Goal: Task Accomplishment & Management: Use online tool/utility

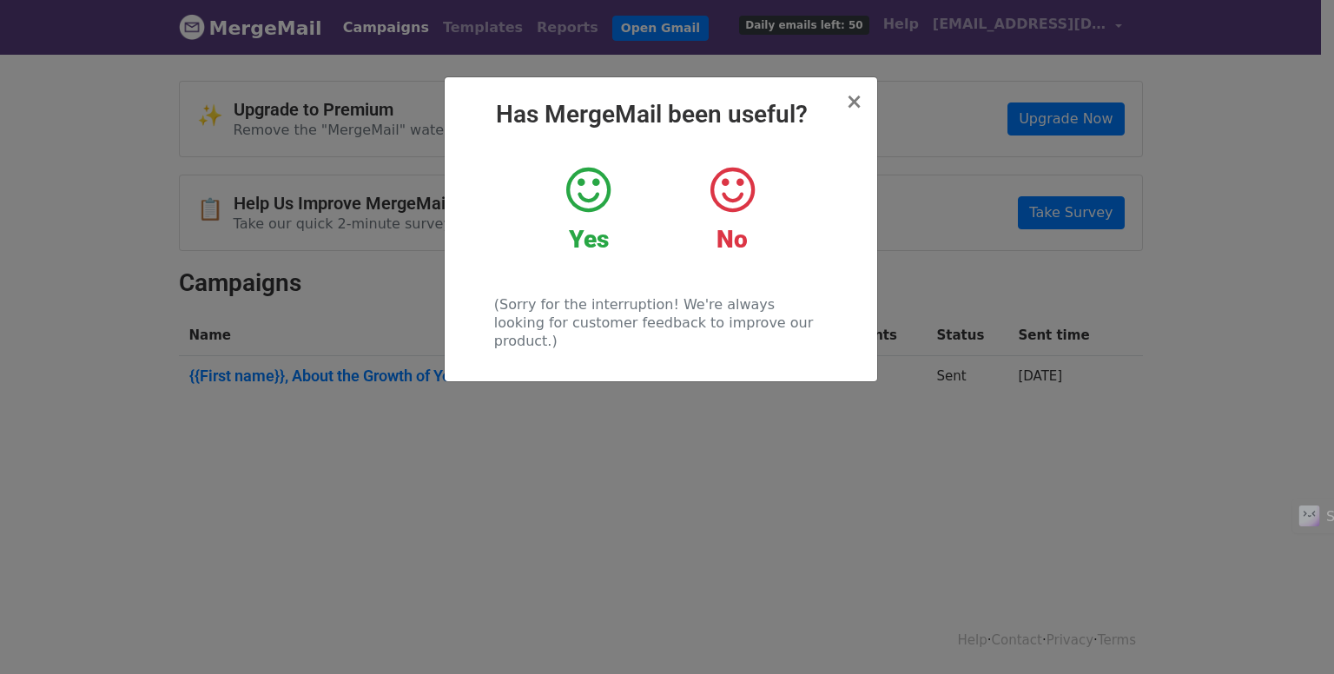
click at [843, 95] on div "× Has MergeMail been useful? Yes No (Sorry for the interruption! We're always l…" at bounding box center [661, 229] width 432 height 304
click at [858, 107] on span "×" at bounding box center [853, 101] width 17 height 24
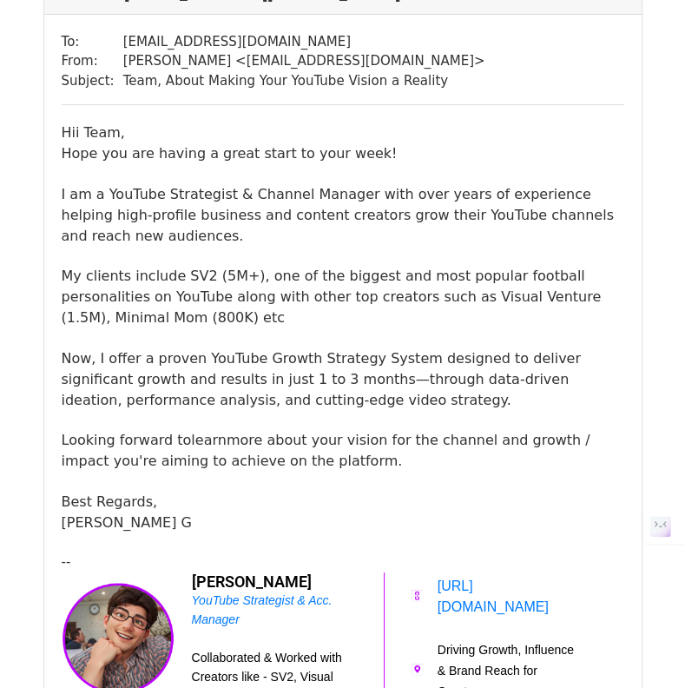
scroll to position [174, 0]
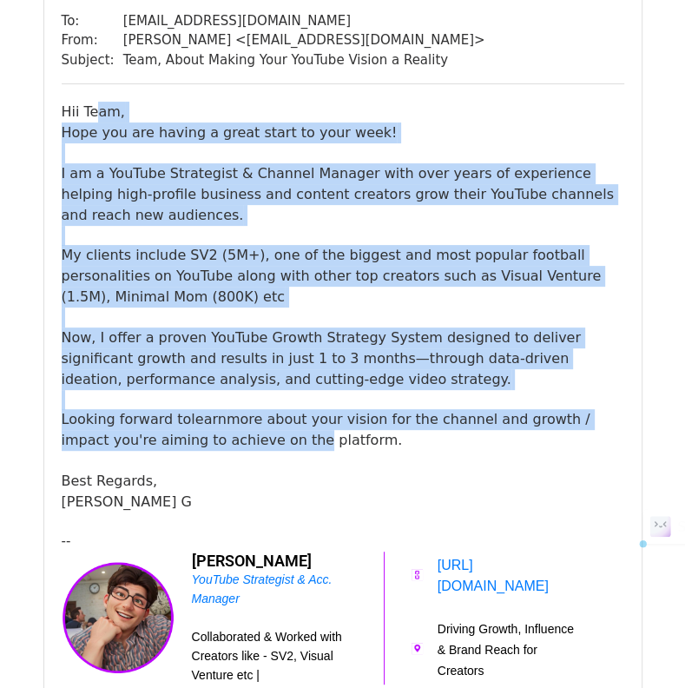
drag, startPoint x: 96, startPoint y: 115, endPoint x: 246, endPoint y: 431, distance: 350.0
click at [246, 431] on div "Hii Team, Hope you are having a great start to your week! I am a YouTube Strate…" at bounding box center [343, 307] width 563 height 411
click at [246, 431] on span "Looking forward to learn more about your vision for the channel and growth / im…" at bounding box center [326, 429] width 529 height 37
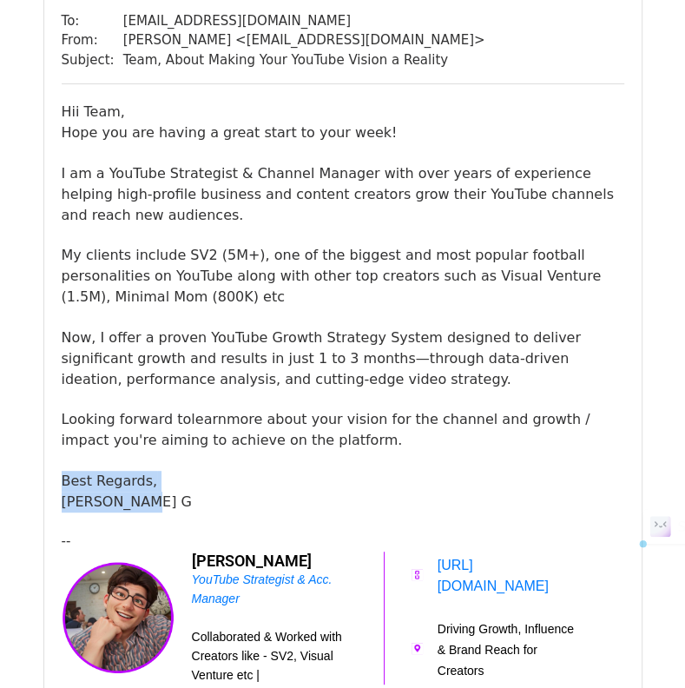
drag, startPoint x: 207, startPoint y: 489, endPoint x: 227, endPoint y: 499, distance: 22.5
click at [227, 499] on div "Hii Team, Hope you are having a great start to your week! I am a YouTube Strate…" at bounding box center [343, 307] width 563 height 411
click at [203, 510] on div "Hii Team, Hope you are having a great start to your week! I am a YouTube Strate…" at bounding box center [343, 307] width 563 height 411
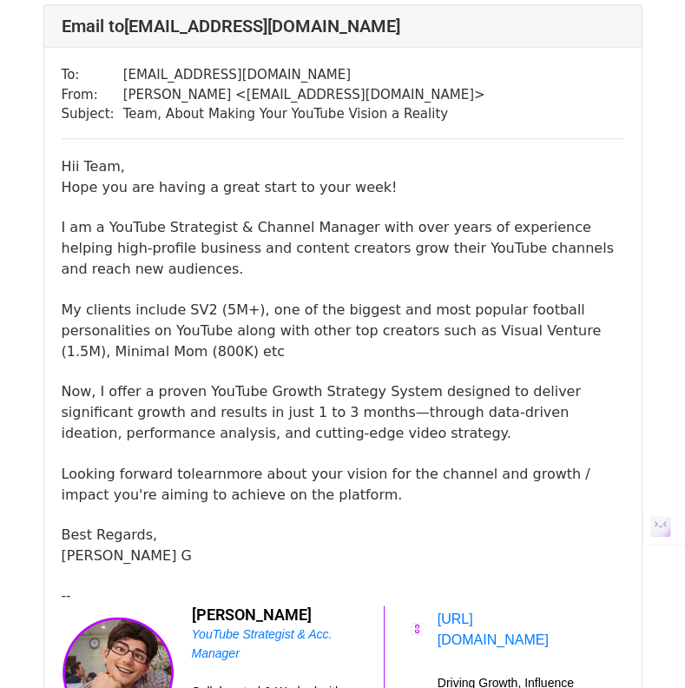
scroll to position [955, 0]
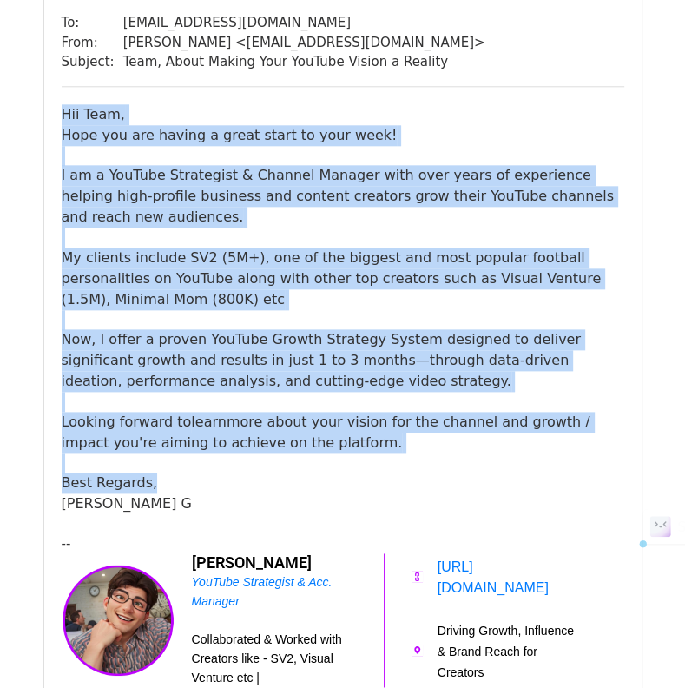
drag, startPoint x: 53, startPoint y: 131, endPoint x: 389, endPoint y: 506, distance: 503.7
click at [389, 506] on div "To: [EMAIL_ADDRESS][DOMAIN_NAME] From: [PERSON_NAME] < [EMAIL_ADDRESS][DOMAIN_N…" at bounding box center [342, 357] width 597 height 723
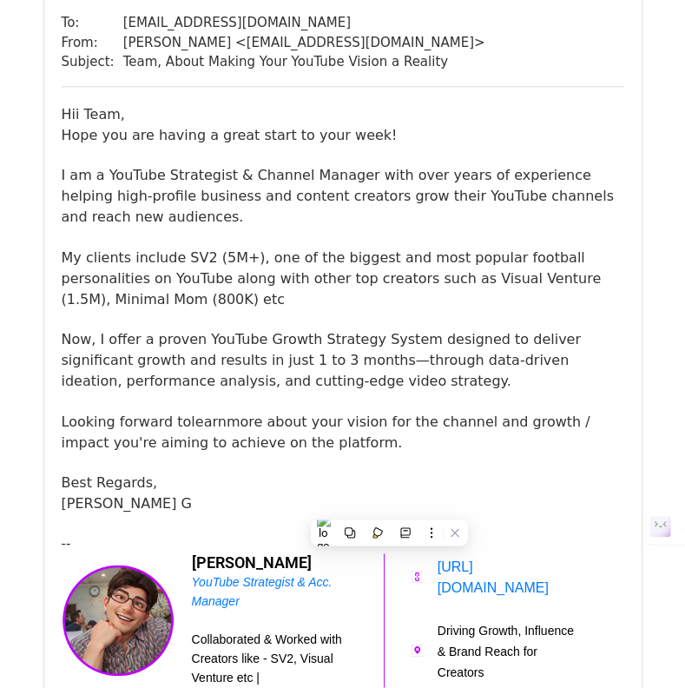
click at [208, 515] on div "Hii Team, Hope you are having a great start to your week! I am a YouTube Strate…" at bounding box center [343, 309] width 563 height 411
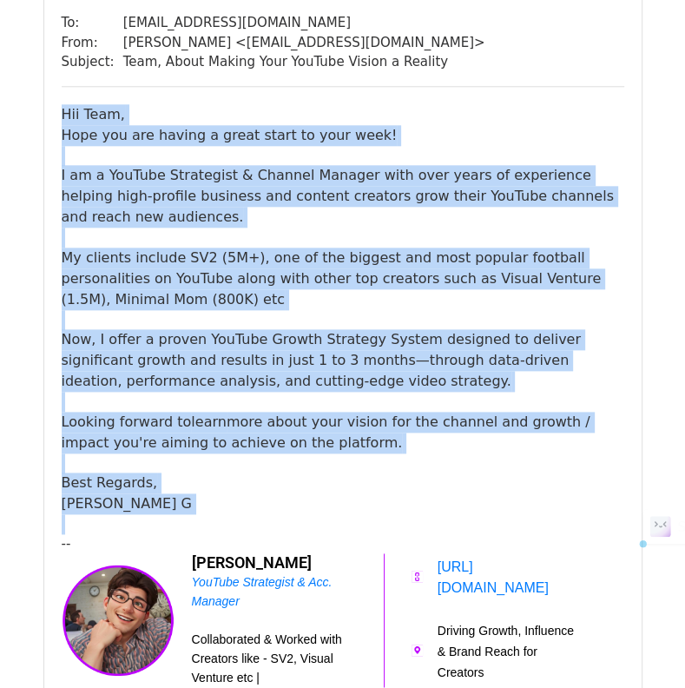
drag, startPoint x: 208, startPoint y: 515, endPoint x: 48, endPoint y: 141, distance: 407.3
click at [47, 142] on div "To: [EMAIL_ADDRESS][DOMAIN_NAME] From: [PERSON_NAME] < [EMAIL_ADDRESS][DOMAIN_N…" at bounding box center [342, 357] width 597 height 723
click at [48, 141] on div "To: [EMAIL_ADDRESS][DOMAIN_NAME] From: [PERSON_NAME] < [EMAIL_ADDRESS][DOMAIN_N…" at bounding box center [342, 357] width 597 height 723
drag, startPoint x: 60, startPoint y: 101, endPoint x: 262, endPoint y: 558, distance: 500.4
click at [262, 558] on div "To: [EMAIL_ADDRESS][DOMAIN_NAME] From: [PERSON_NAME] < [EMAIL_ADDRESS][DOMAIN_N…" at bounding box center [342, 357] width 597 height 723
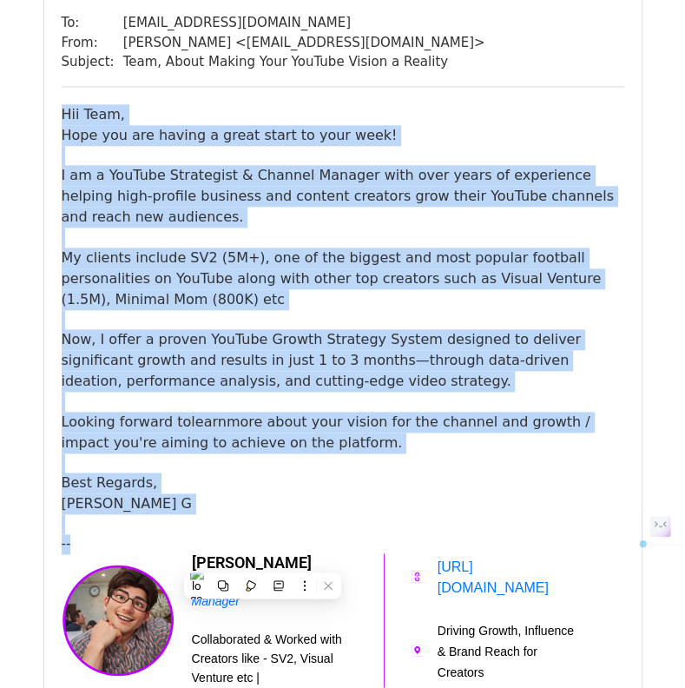
click at [262, 558] on div "Hii Team, Hope you are having a great start to your week! I am a YouTube Strate…" at bounding box center [343, 402] width 563 height 597
